Goal: Find specific page/section: Find specific page/section

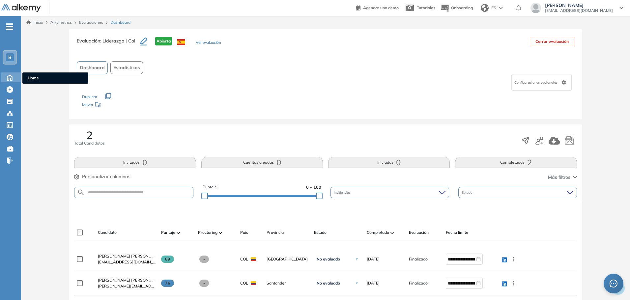
click at [14, 76] on icon at bounding box center [10, 77] width 12 height 8
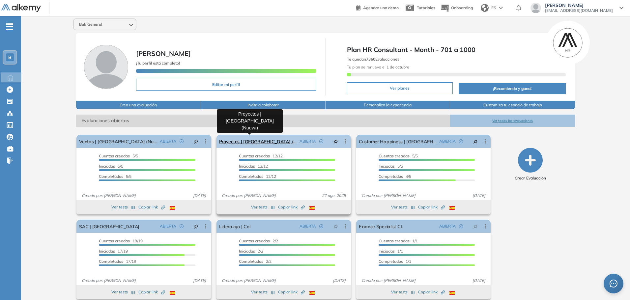
click at [252, 141] on link "Proyectos | [GEOGRAPHIC_DATA] (Nueva)" at bounding box center [258, 141] width 78 height 13
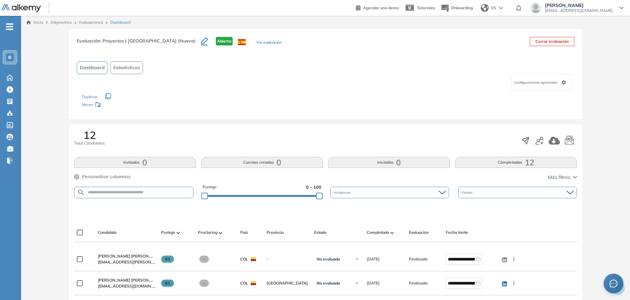
click at [396, 233] on div "Completado" at bounding box center [385, 233] width 37 height 8
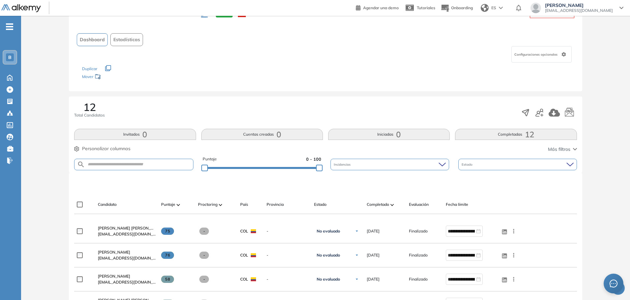
scroll to position [99, 0]
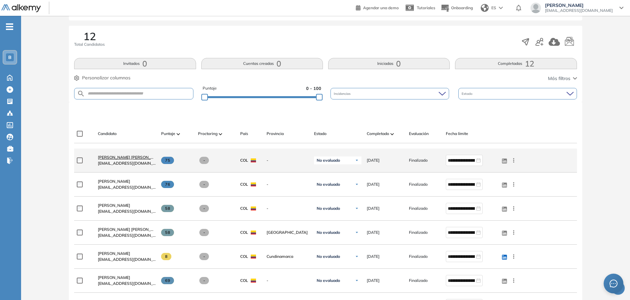
click at [142, 156] on span "[PERSON_NAME] [PERSON_NAME]" at bounding box center [131, 157] width 66 height 5
